Goal: Information Seeking & Learning: Learn about a topic

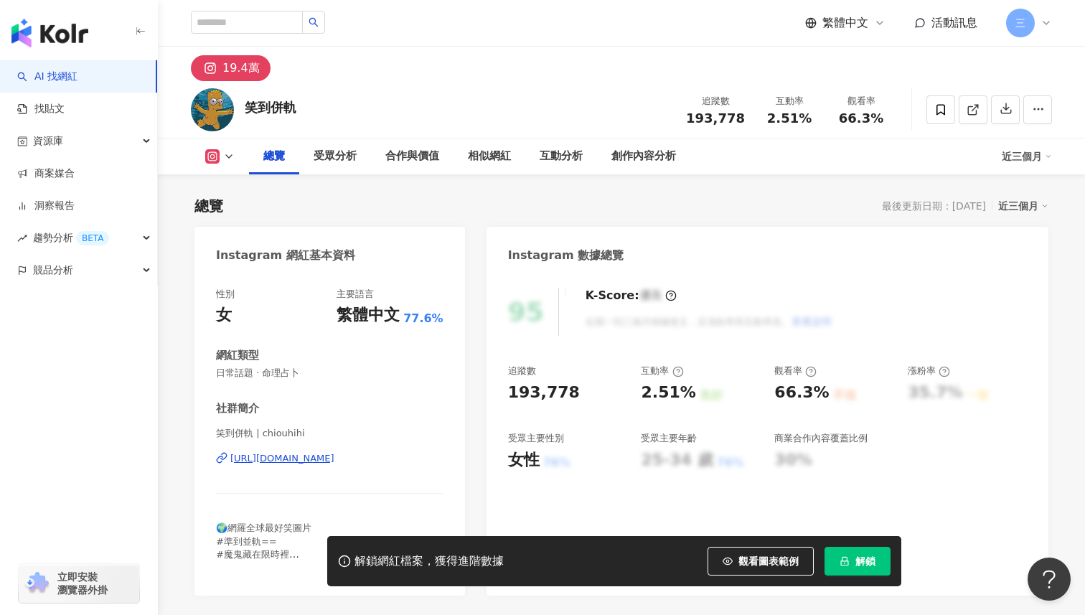
scroll to position [69, 0]
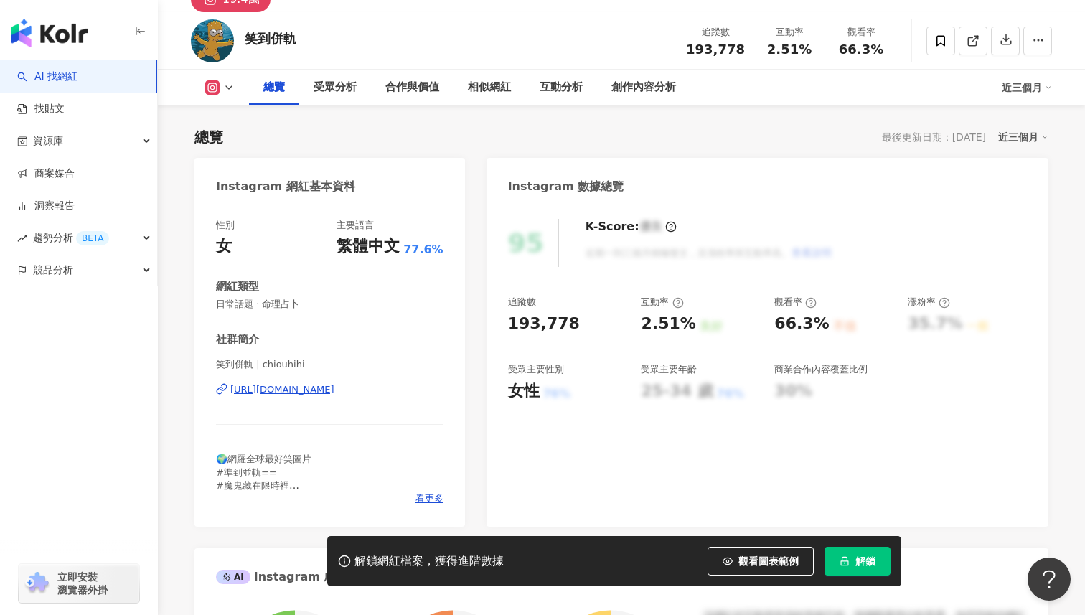
click at [334, 388] on div "https://www.instagram.com/chiouhihi/" at bounding box center [282, 389] width 104 height 13
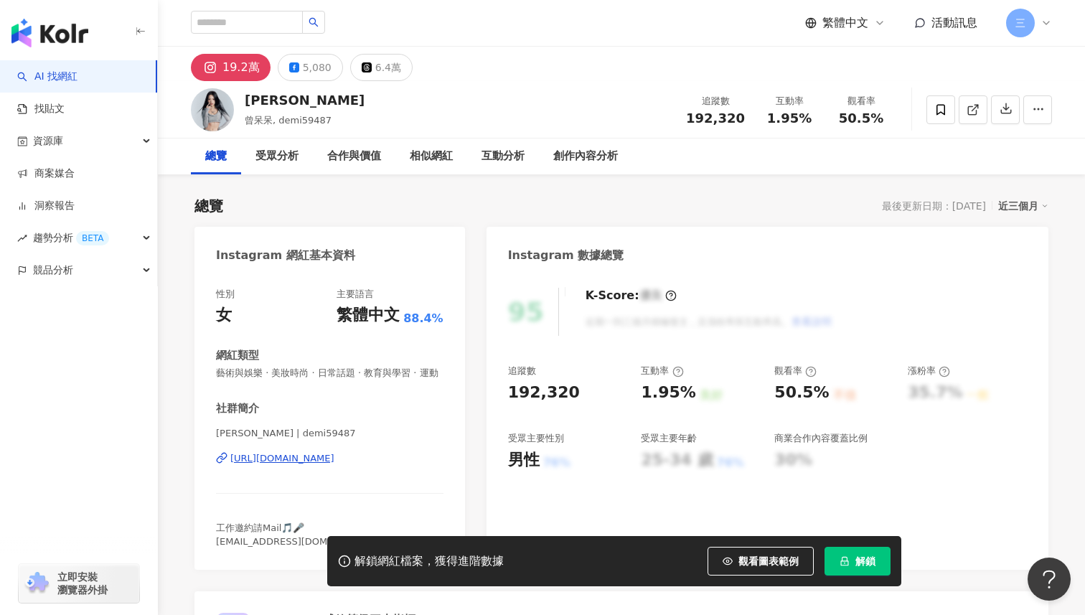
scroll to position [115, 0]
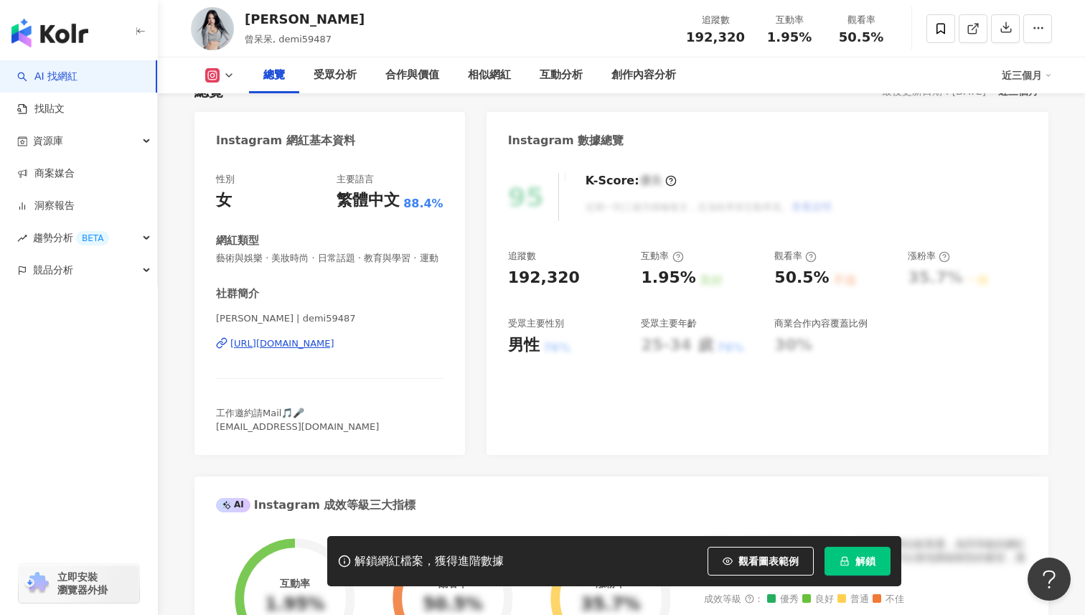
click at [334, 344] on div "https://www.instagram.com/demi59487/" at bounding box center [282, 343] width 104 height 13
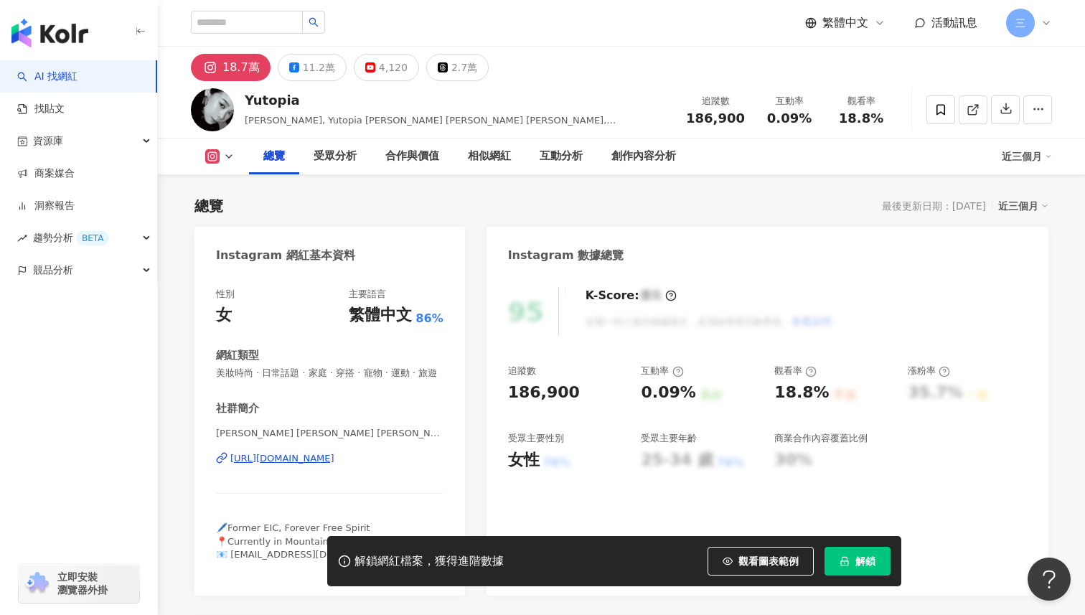
scroll to position [172, 0]
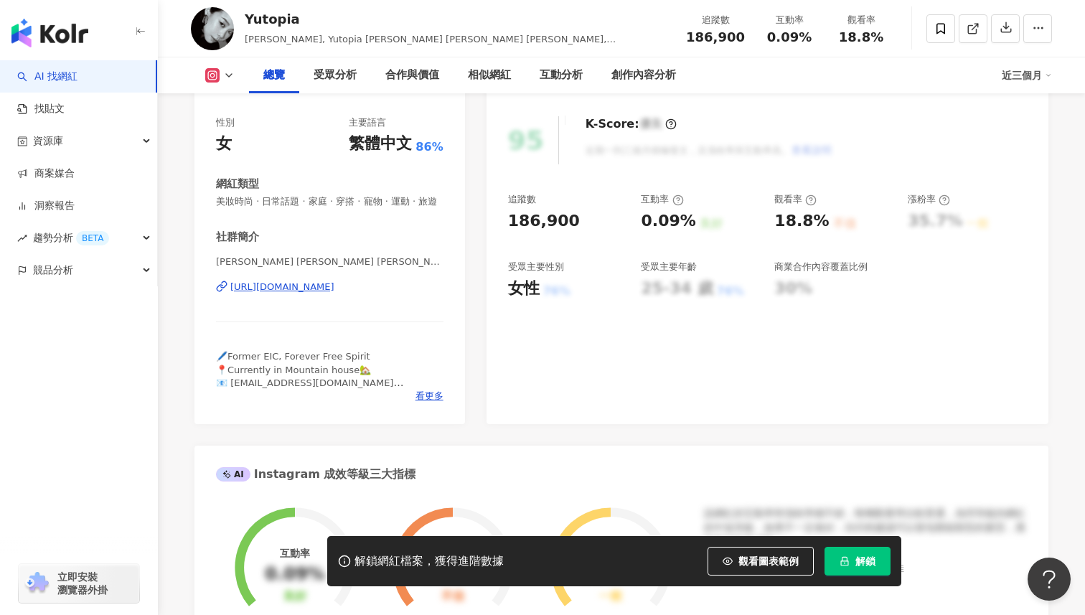
click at [334, 283] on div "https://www.instagram.com/yulee_yutopia/" at bounding box center [282, 287] width 104 height 13
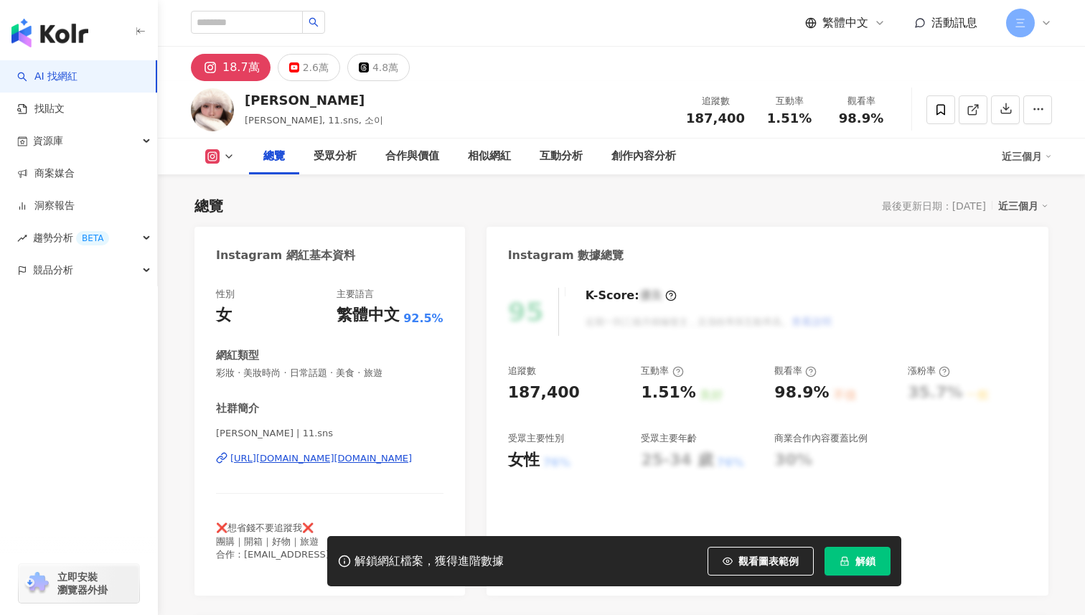
scroll to position [188, 0]
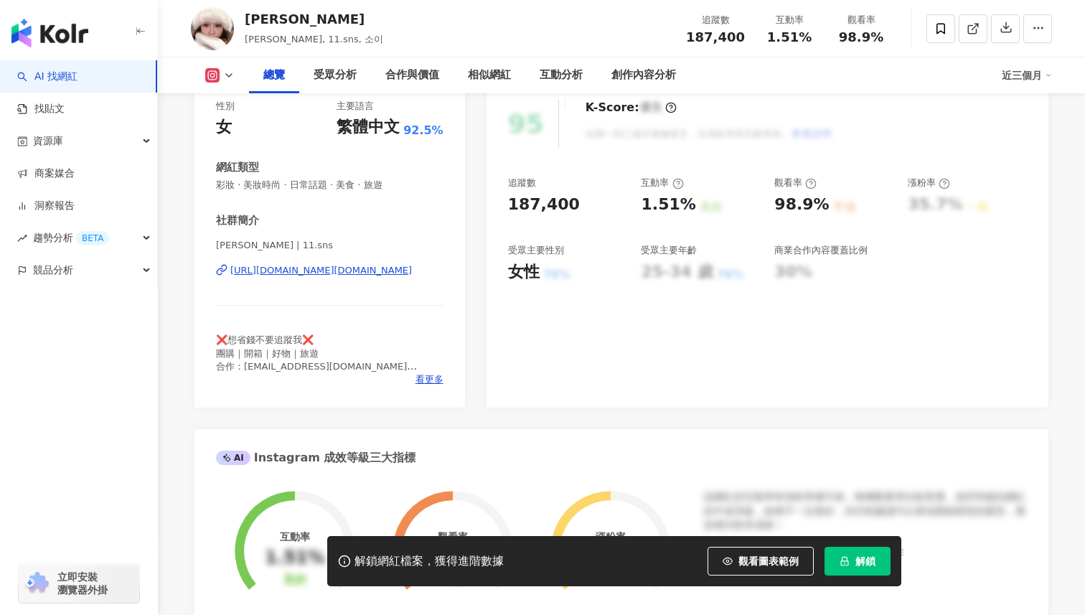
click at [332, 272] on div "https://www.instagram.com/11.sns/" at bounding box center [321, 270] width 182 height 13
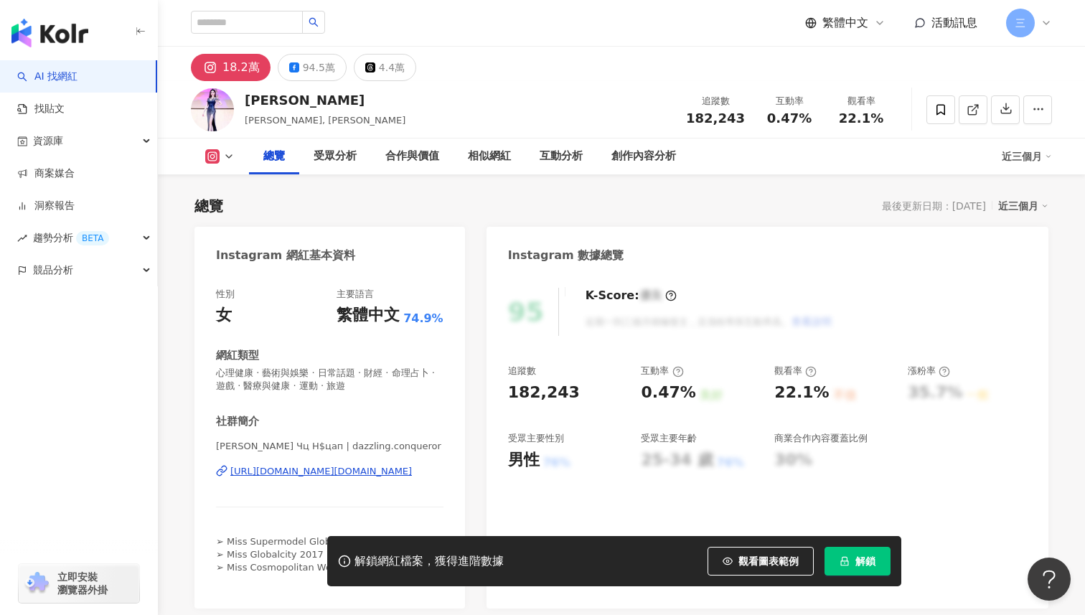
click at [343, 471] on div "https://www.instagram.com/dazzling.conqueror/" at bounding box center [321, 471] width 182 height 13
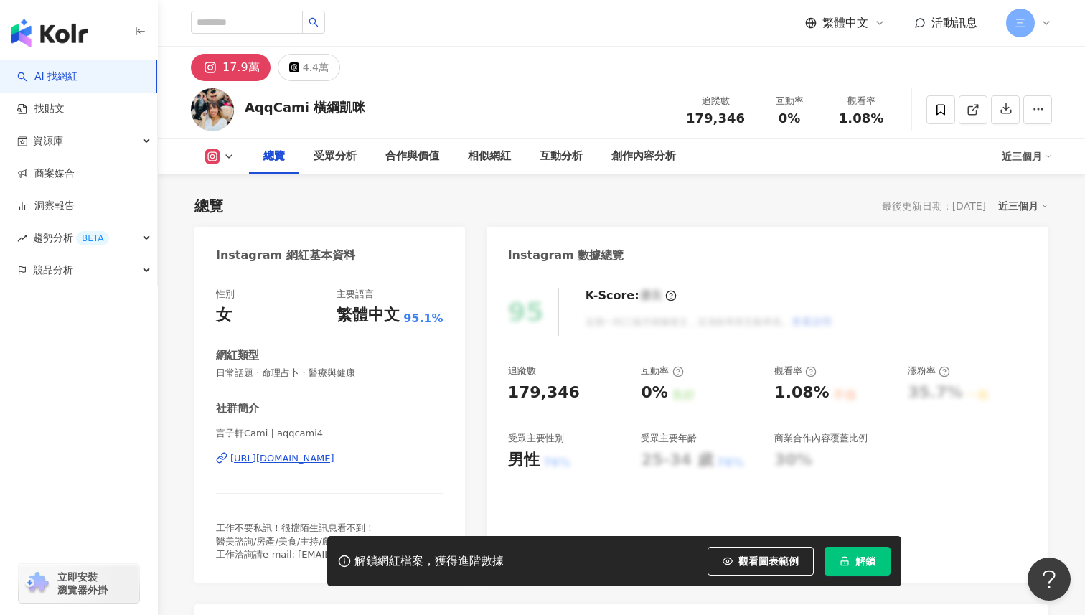
click at [317, 458] on div "https://www.instagram.com/aqqcami4/" at bounding box center [282, 458] width 104 height 13
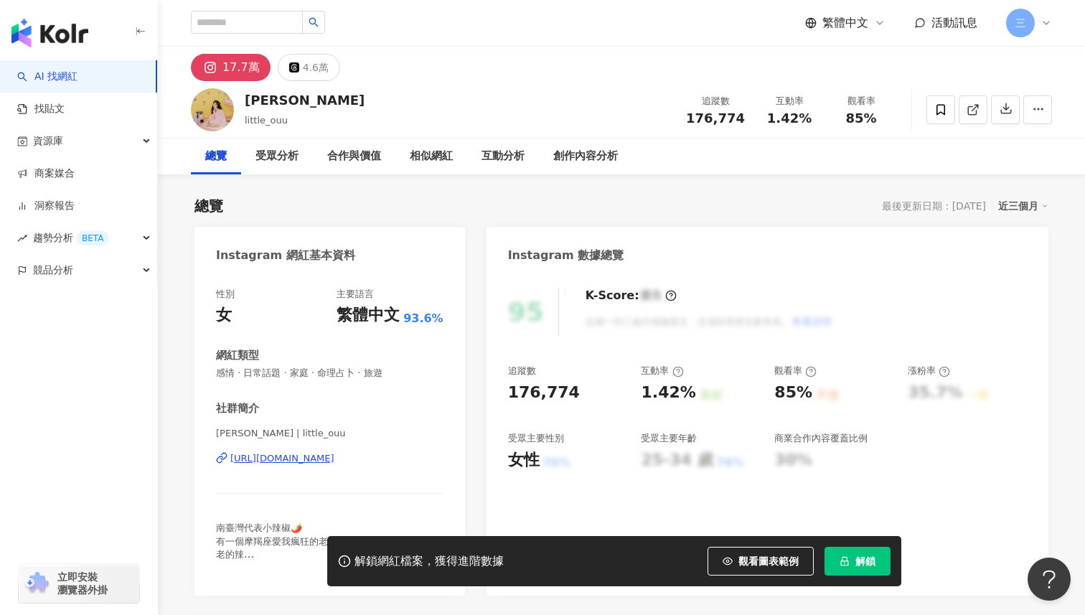
click at [334, 461] on div "[URL][DOMAIN_NAME]" at bounding box center [282, 458] width 104 height 13
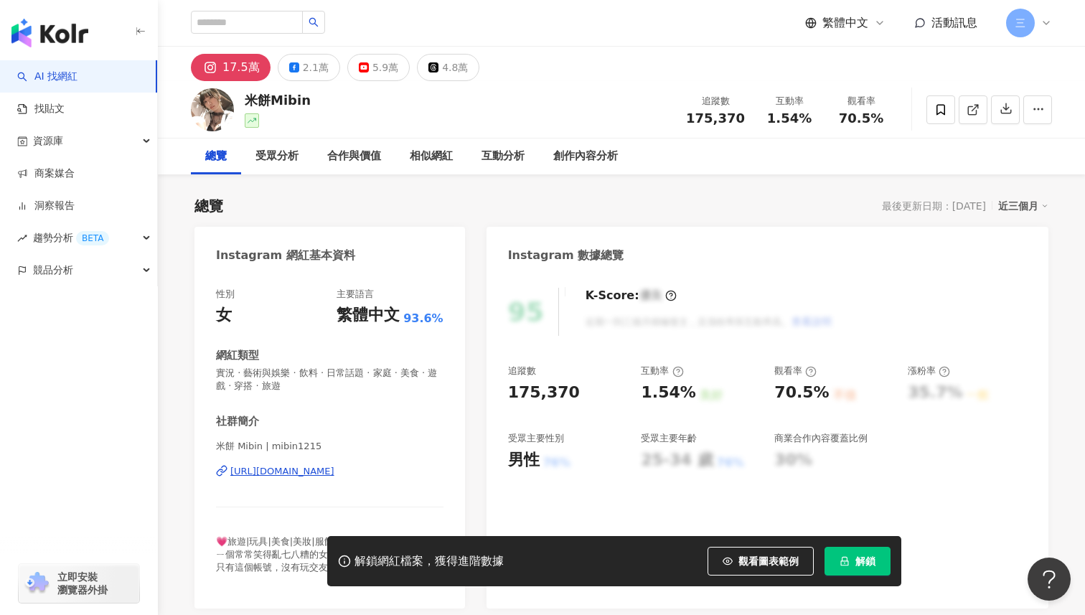
click at [334, 475] on div "[URL][DOMAIN_NAME]" at bounding box center [282, 471] width 104 height 13
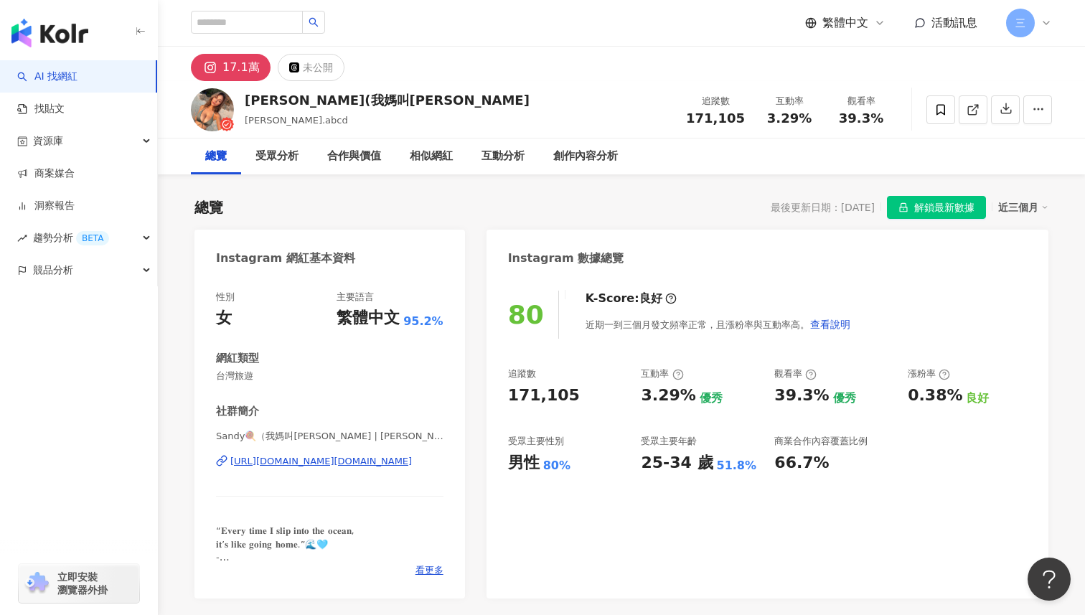
click at [334, 462] on div "https://www.instagram.com/sandy.abcd/" at bounding box center [321, 461] width 182 height 13
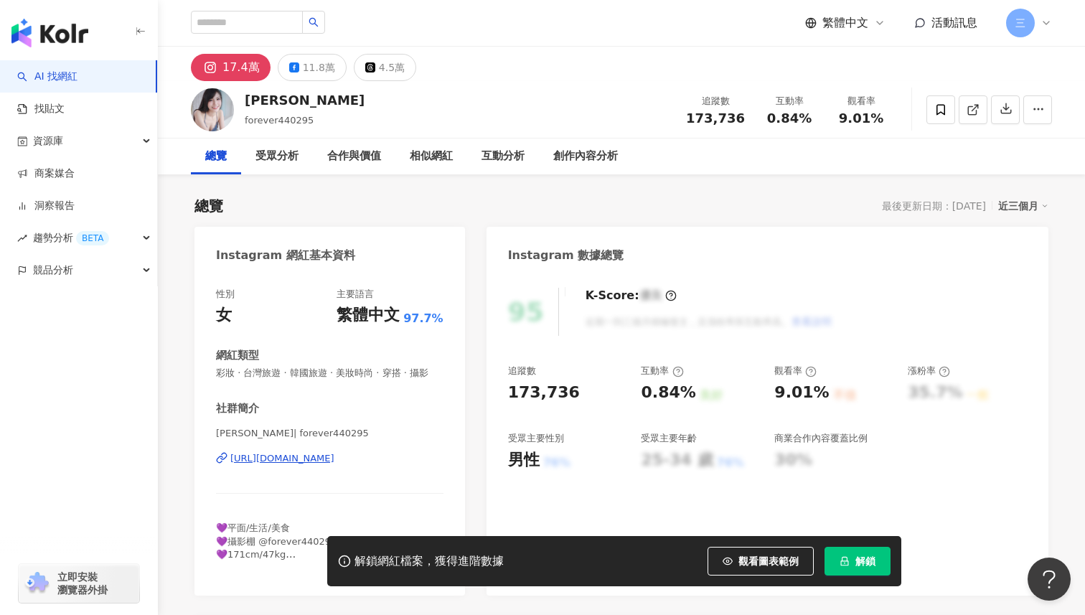
click at [334, 458] on div "[URL][DOMAIN_NAME]" at bounding box center [282, 458] width 104 height 13
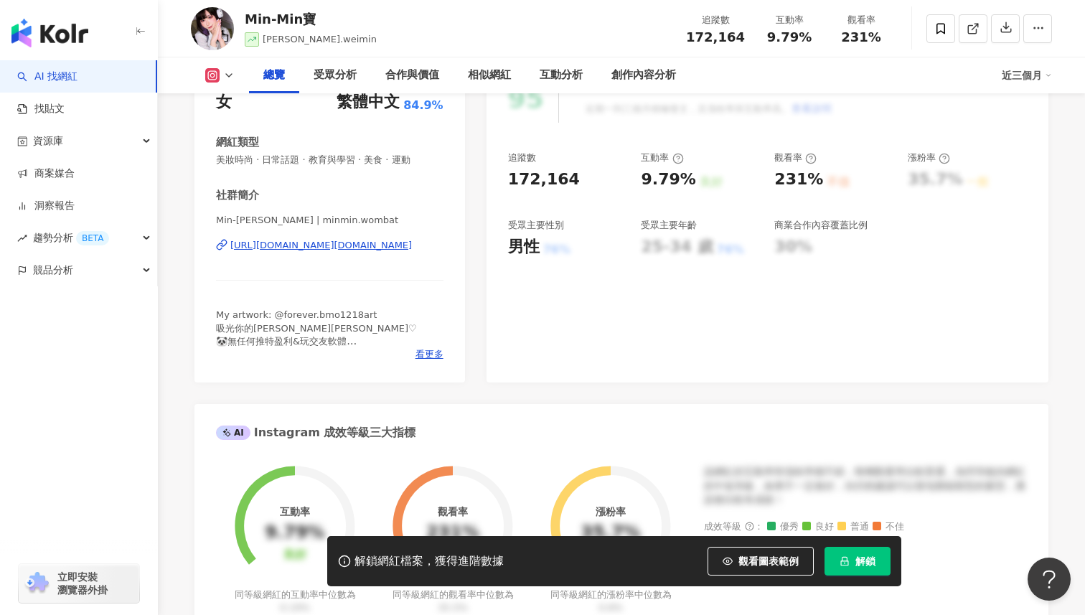
click at [391, 243] on div "https://www.instagram.com/minmin.wombat/" at bounding box center [321, 245] width 182 height 13
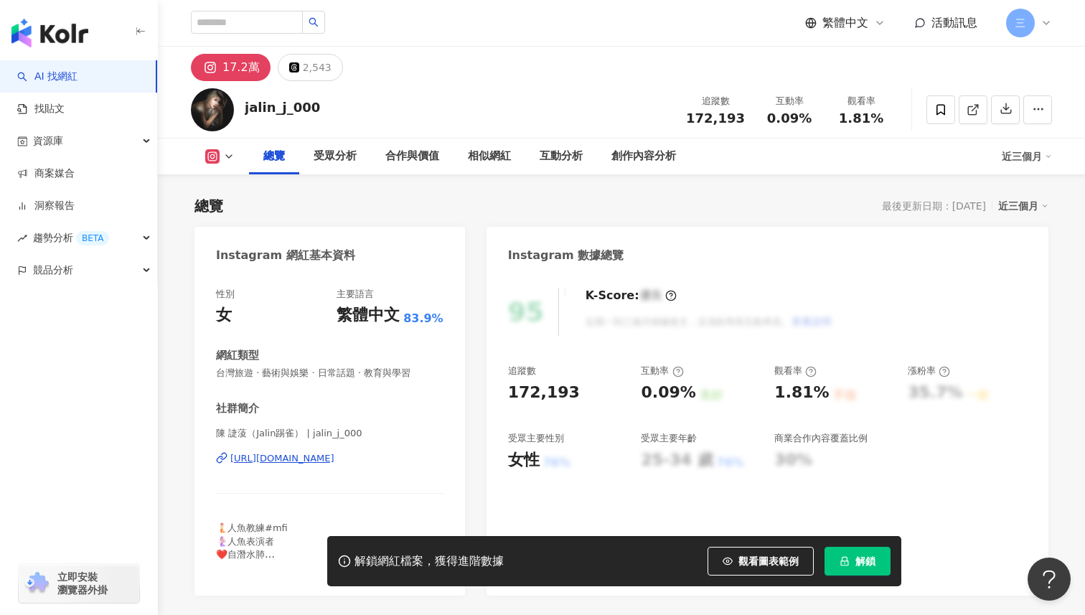
scroll to position [243, 0]
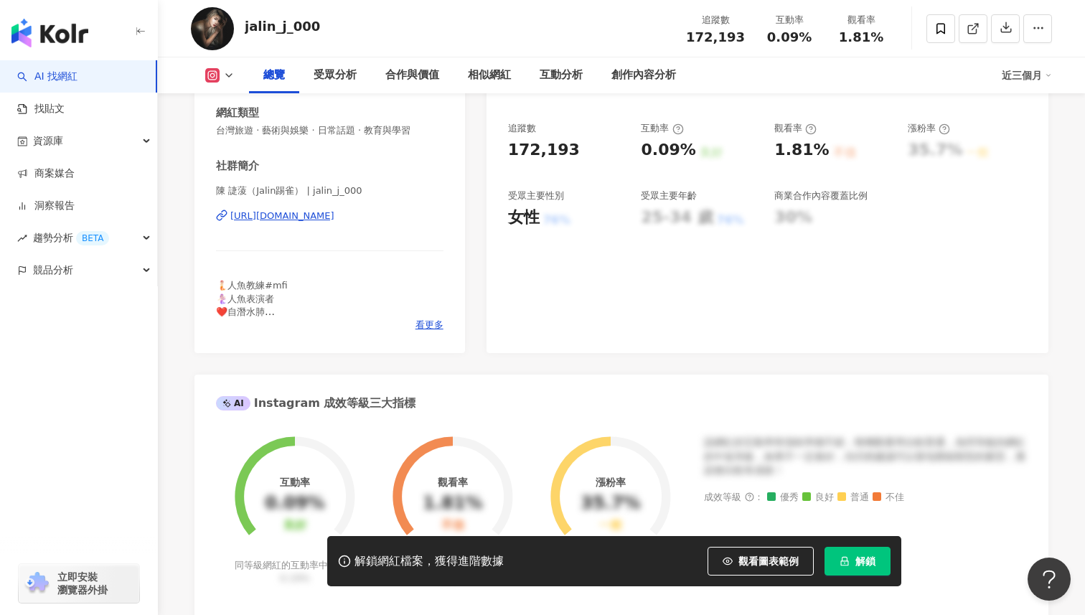
click at [334, 217] on div "https://www.instagram.com/jalin_j_000/" at bounding box center [282, 216] width 104 height 13
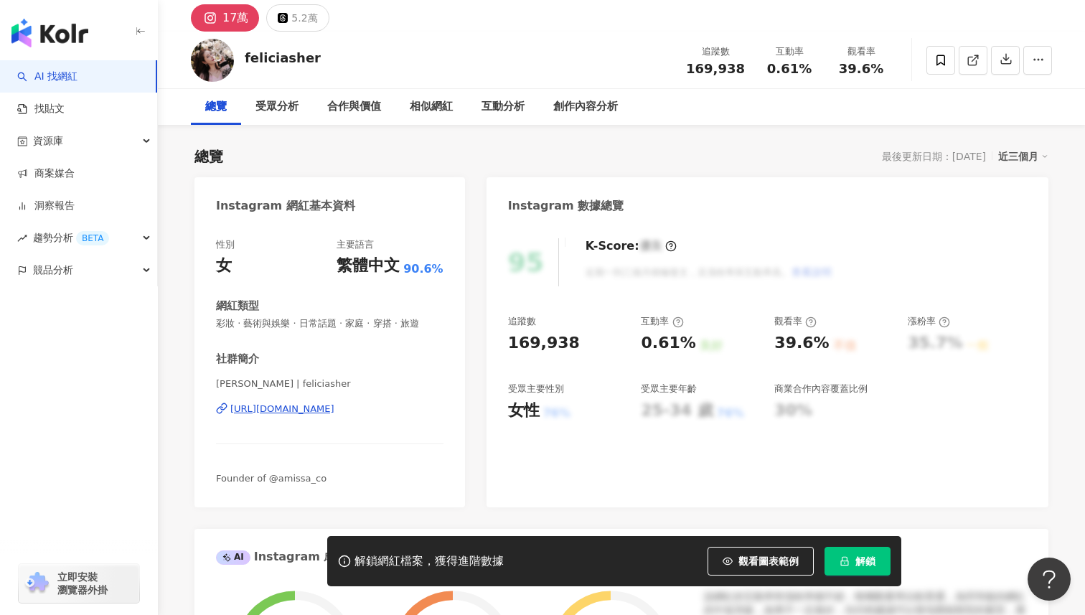
click at [334, 411] on div "[URL][DOMAIN_NAME]" at bounding box center [282, 409] width 104 height 13
